Goal: Information Seeking & Learning: Learn about a topic

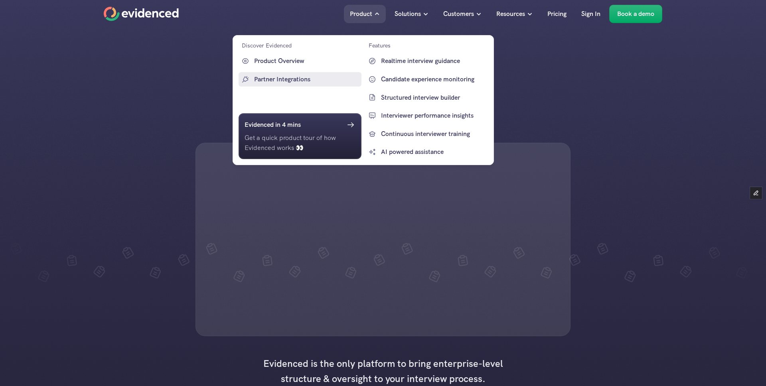
click at [284, 81] on p "Partner Integrations" at bounding box center [306, 79] width 105 height 10
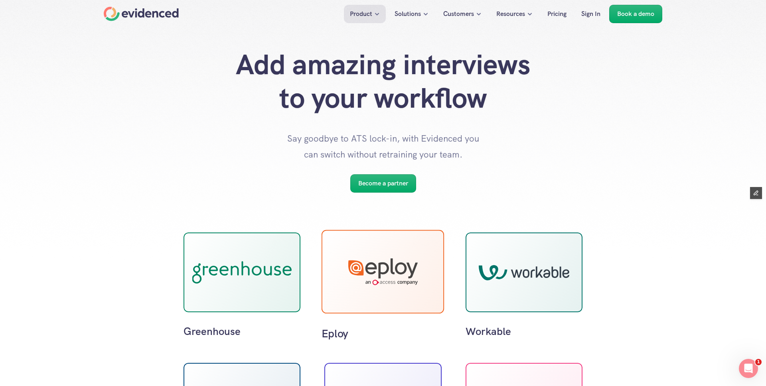
click at [348, 258] on div at bounding box center [382, 272] width 123 height 84
click at [385, 274] on div at bounding box center [382, 271] width 69 height 27
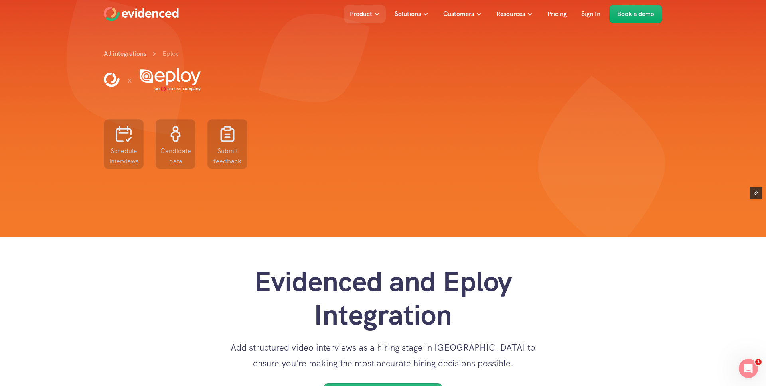
click at [315, 184] on div "All integrations Eploy x Schedule interviews Candidate data Submit feedback" at bounding box center [383, 142] width 558 height 189
